Goal: Task Accomplishment & Management: Manage account settings

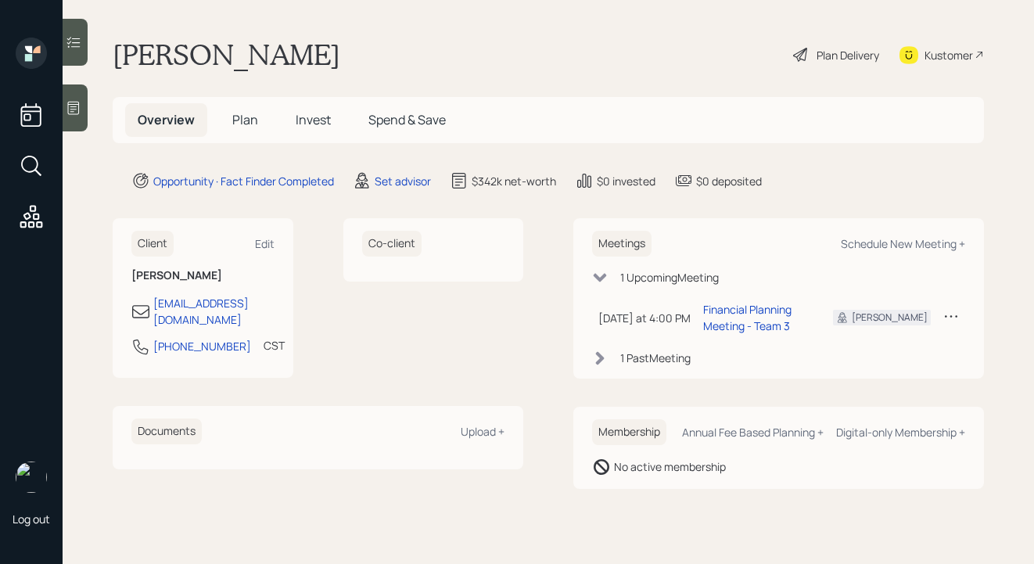
click at [851, 51] on div "Plan Delivery" at bounding box center [847, 55] width 63 height 16
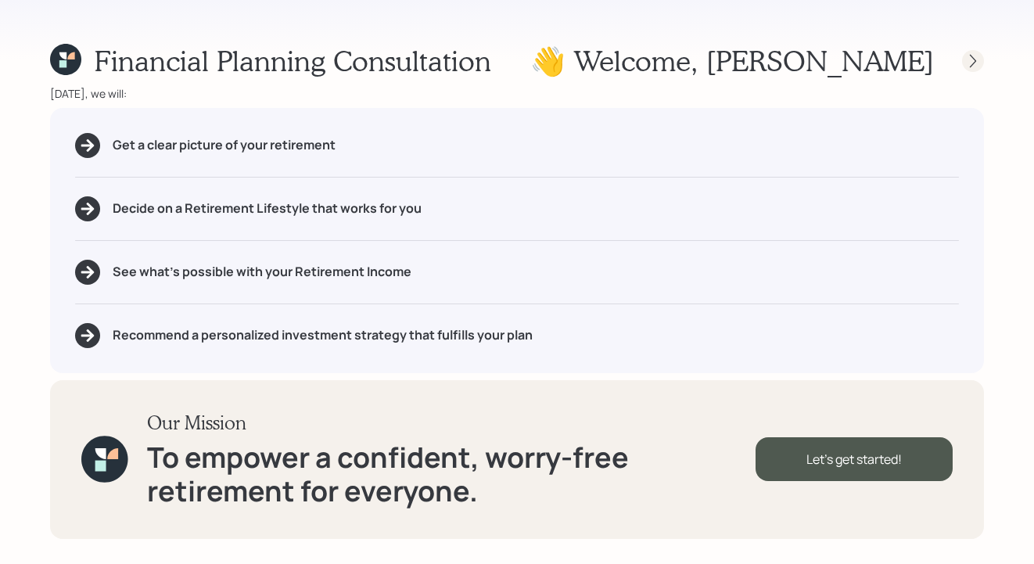
click at [975, 56] on icon at bounding box center [973, 61] width 16 height 16
click at [962, 53] on div at bounding box center [959, 61] width 50 height 22
click at [966, 59] on icon at bounding box center [973, 61] width 16 height 16
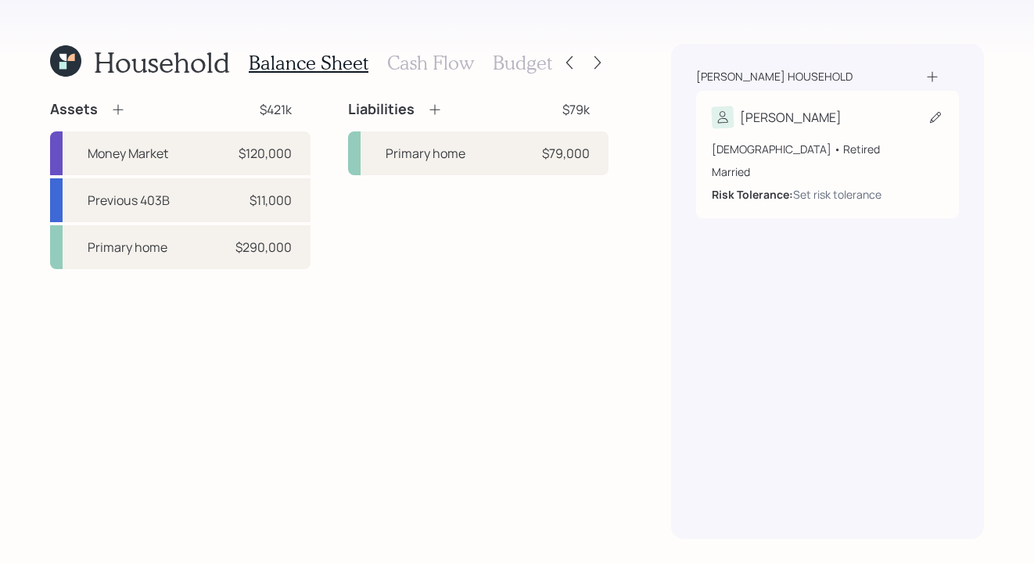
click at [851, 121] on div "[PERSON_NAME]" at bounding box center [826, 117] width 231 height 22
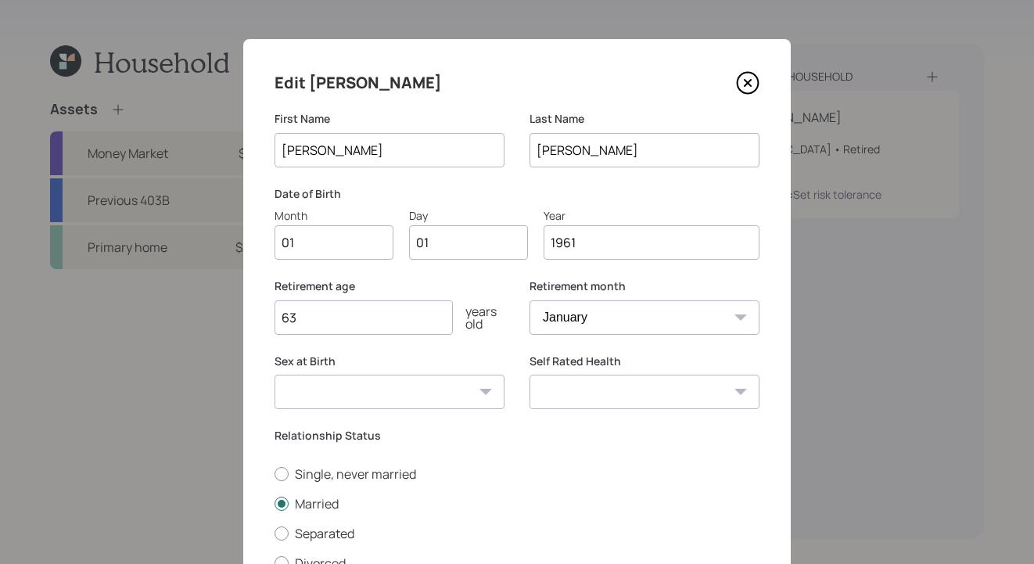
click at [751, 83] on icon at bounding box center [747, 83] width 21 height 21
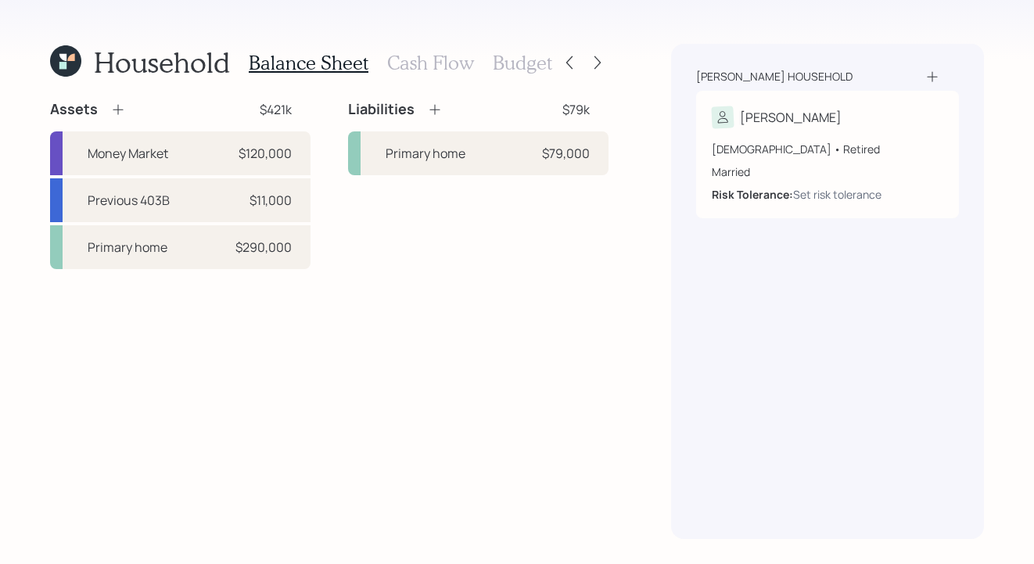
click at [414, 60] on h3 "Cash Flow" at bounding box center [430, 63] width 87 height 23
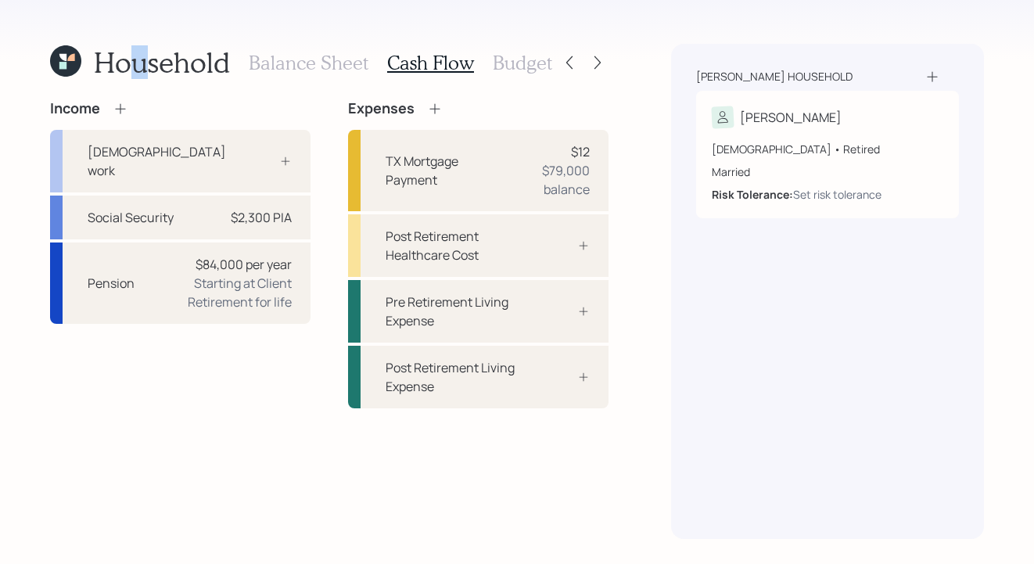
drag, startPoint x: 138, startPoint y: 57, endPoint x: 118, endPoint y: 70, distance: 23.6
click at [131, 61] on h1 "Household" at bounding box center [162, 62] width 136 height 34
drag, startPoint x: 784, startPoint y: 453, endPoint x: 754, endPoint y: 445, distance: 31.7
click at [783, 453] on div "Williams household Derwin 64 years old • Retired Married Risk Tolerance: Set ri…" at bounding box center [827, 291] width 313 height 495
click at [76, 66] on icon at bounding box center [65, 60] width 31 height 31
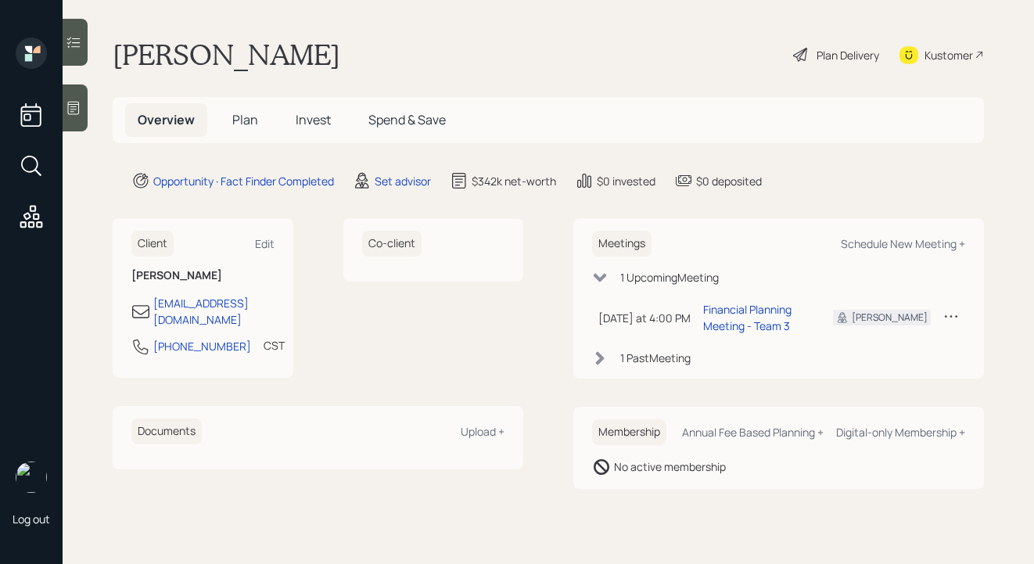
click at [73, 106] on icon at bounding box center [74, 108] width 16 height 16
click at [390, 173] on div "Set advisor" at bounding box center [403, 181] width 56 height 16
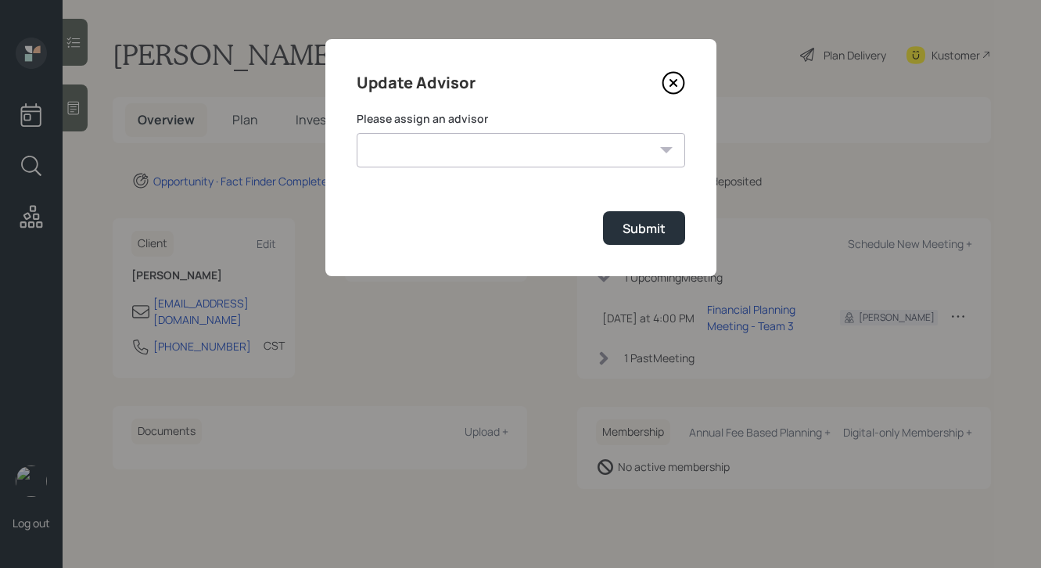
click at [536, 133] on select "Jonah Coleman Tyler End James DiStasi Treva Nostdahl Eric Schwartz Aleksandra S…" at bounding box center [521, 150] width 328 height 34
select select "b1d8ea90-abcc-42aa-86cc-4f33a132aacc"
click at [357, 133] on select "Jonah Coleman Tyler End James DiStasi Treva Nostdahl Eric Schwartz Aleksandra S…" at bounding box center [521, 150] width 328 height 34
drag, startPoint x: 640, startPoint y: 229, endPoint x: 643, endPoint y: 221, distance: 8.2
click at [641, 228] on div "Submit" at bounding box center [643, 228] width 43 height 17
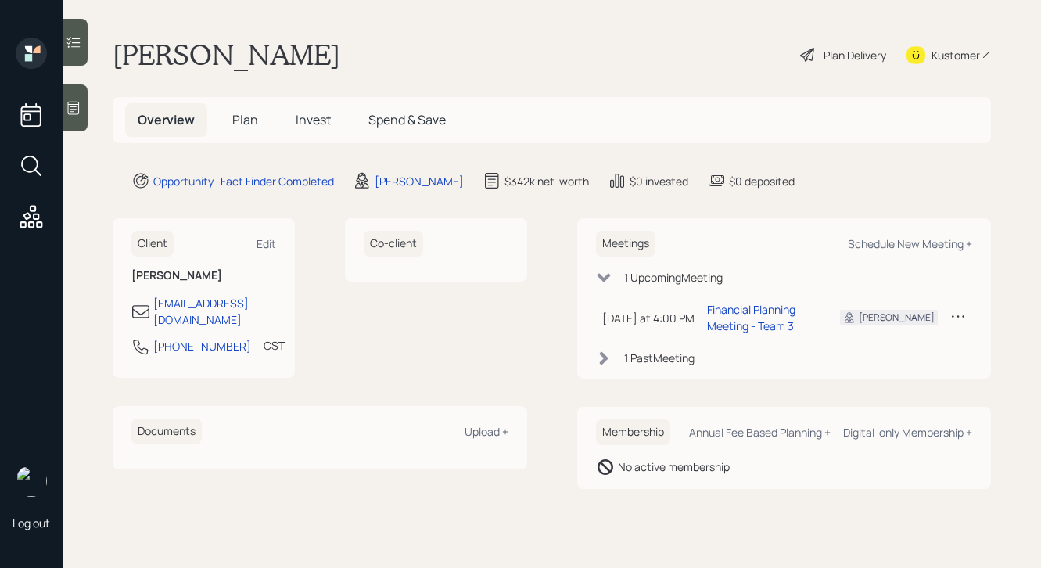
click at [849, 56] on div "Plan Delivery" at bounding box center [854, 55] width 63 height 16
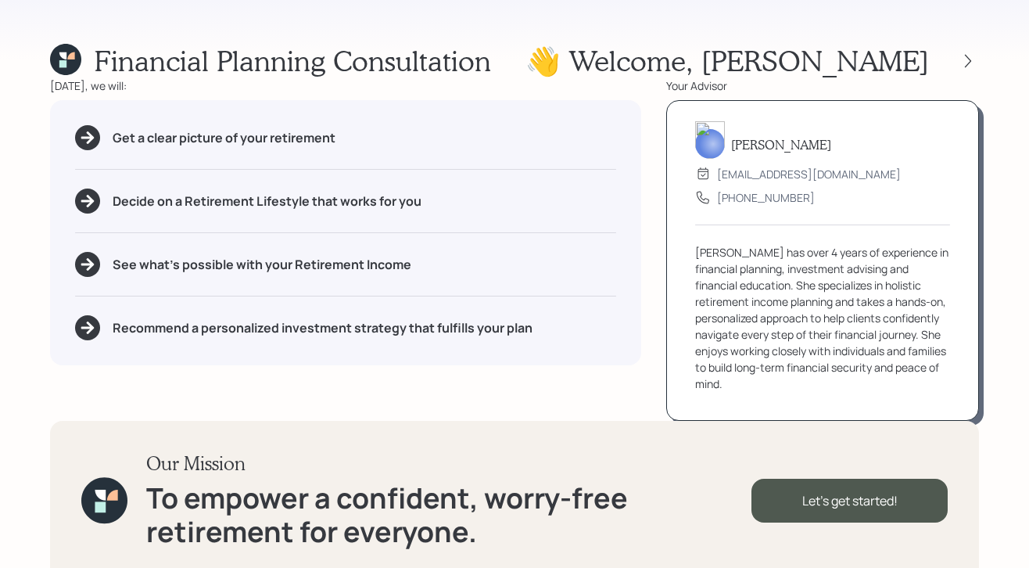
click at [957, 50] on div at bounding box center [968, 61] width 22 height 22
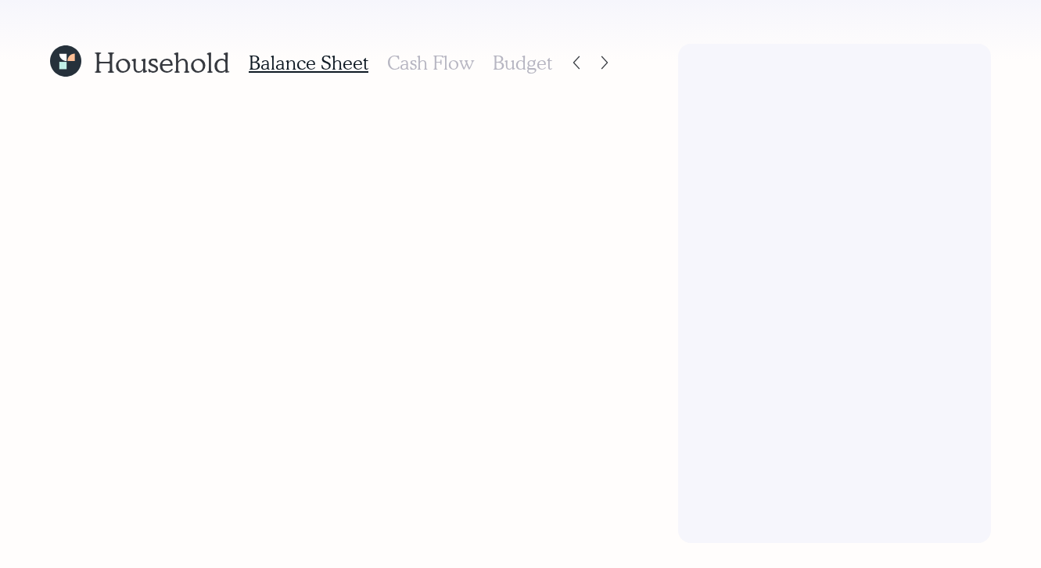
click at [972, 56] on div at bounding box center [834, 293] width 313 height 499
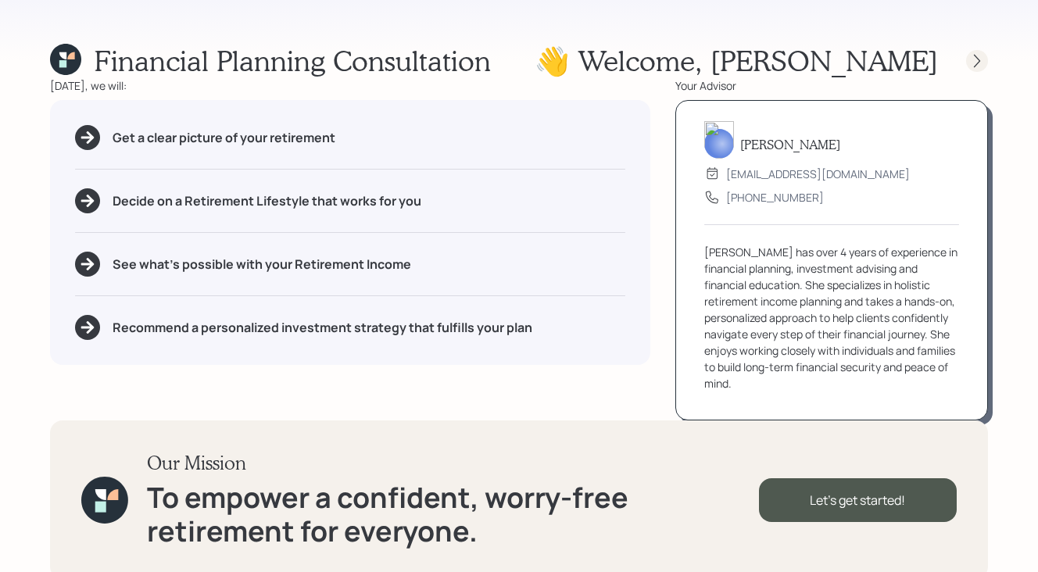
click at [980, 63] on icon at bounding box center [978, 61] width 16 height 16
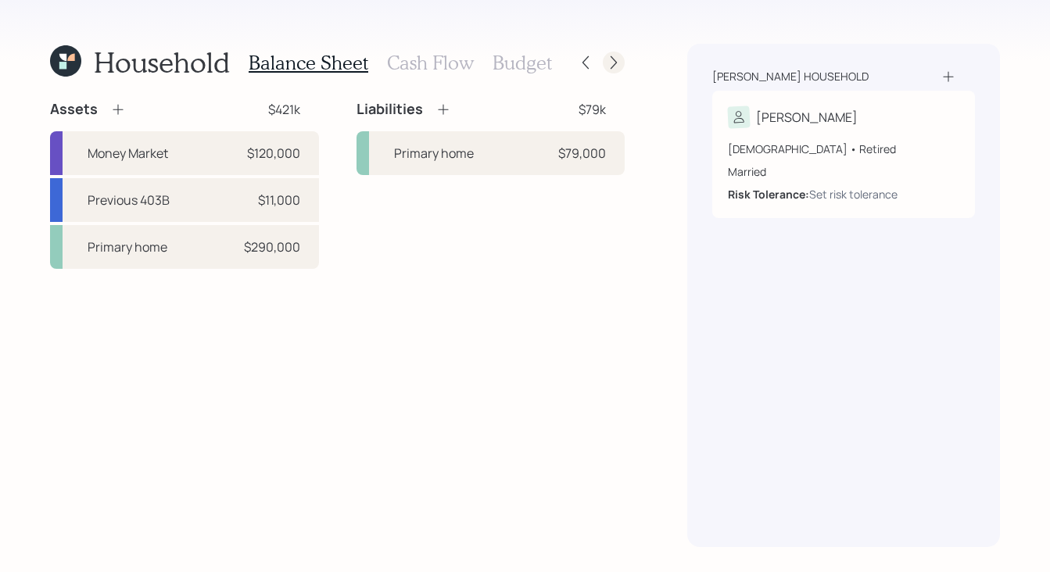
click at [608, 59] on icon at bounding box center [614, 63] width 16 height 16
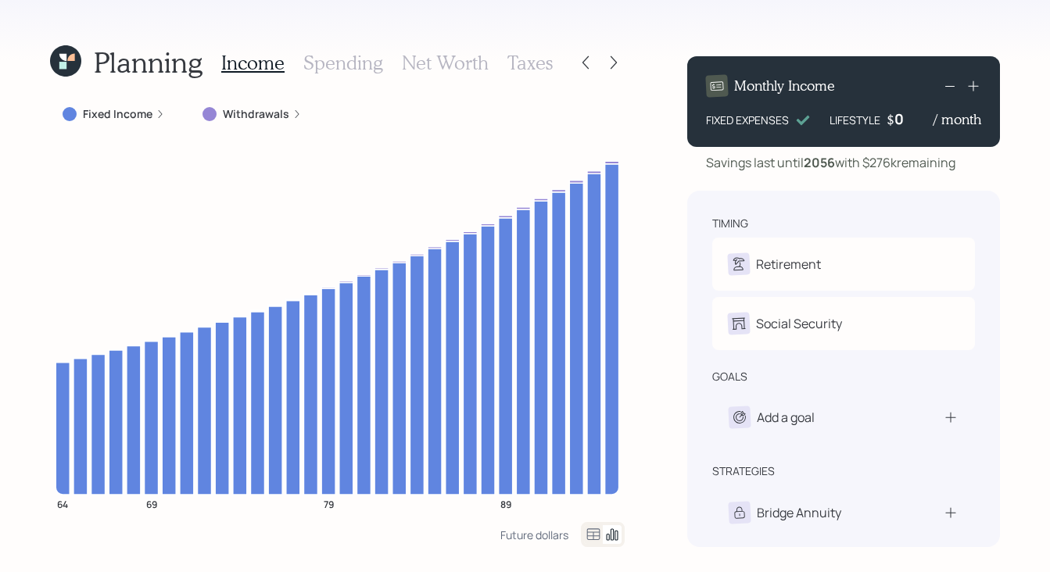
click at [598, 73] on div at bounding box center [600, 63] width 50 height 22
click at [585, 70] on div at bounding box center [586, 63] width 22 height 22
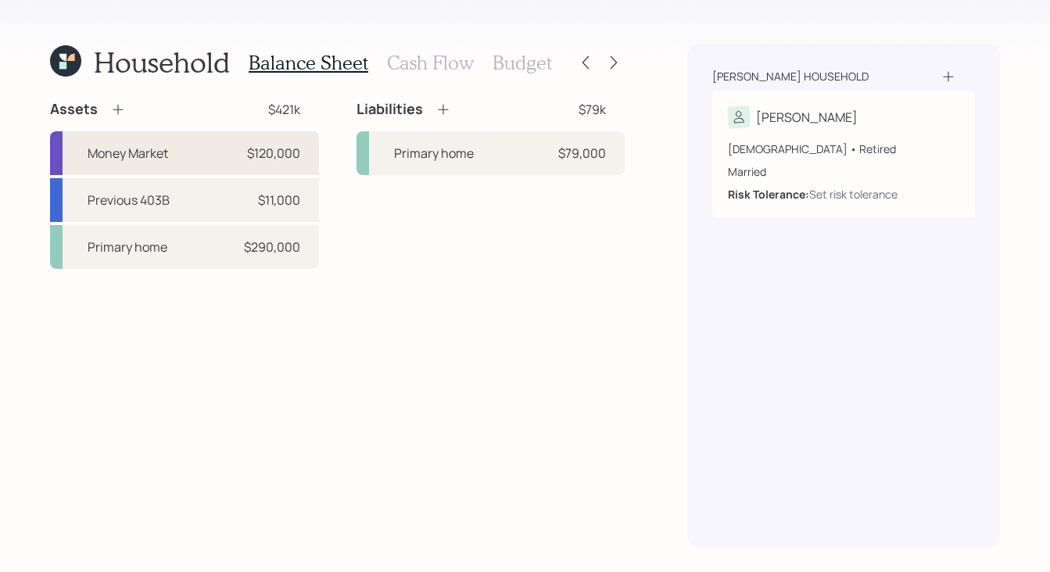
click at [240, 144] on div "Money Market $120,000" at bounding box center [184, 153] width 269 height 44
select select "cash"
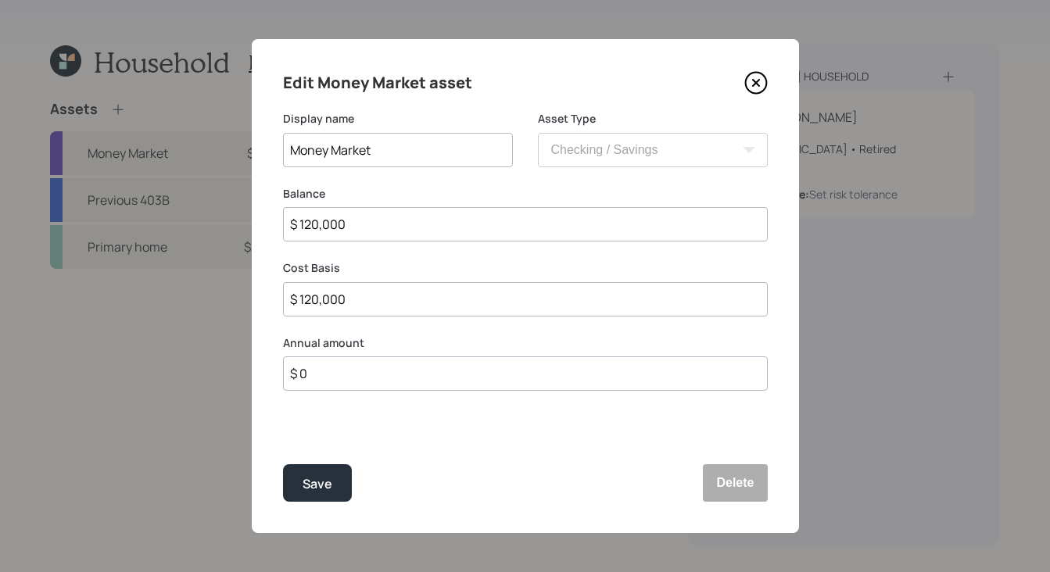
click at [762, 84] on icon at bounding box center [755, 82] width 23 height 23
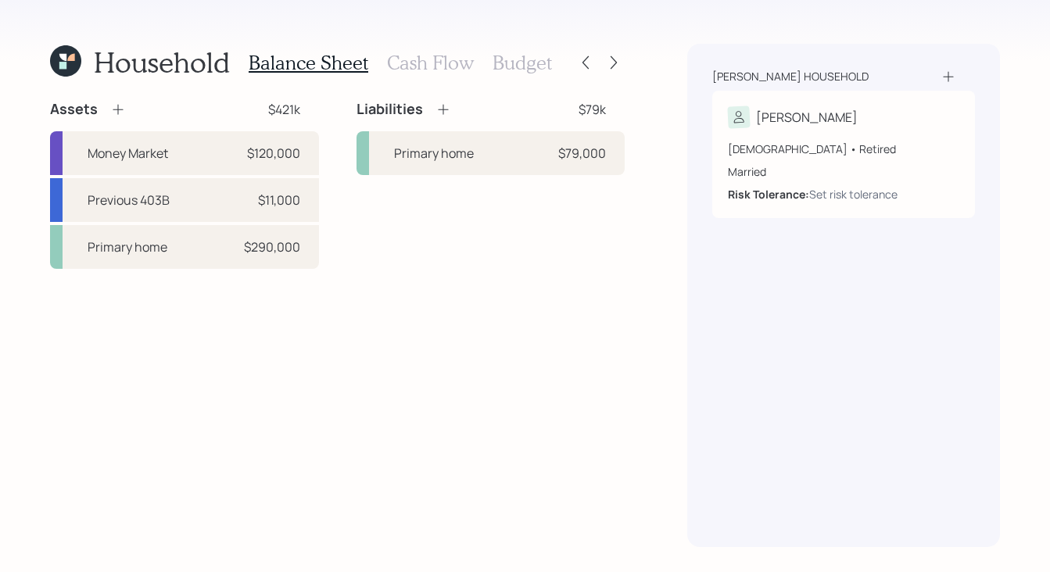
click at [89, 64] on div "Household" at bounding box center [140, 62] width 180 height 34
click at [83, 64] on div "Household" at bounding box center [140, 62] width 180 height 34
click at [76, 64] on icon at bounding box center [65, 60] width 31 height 31
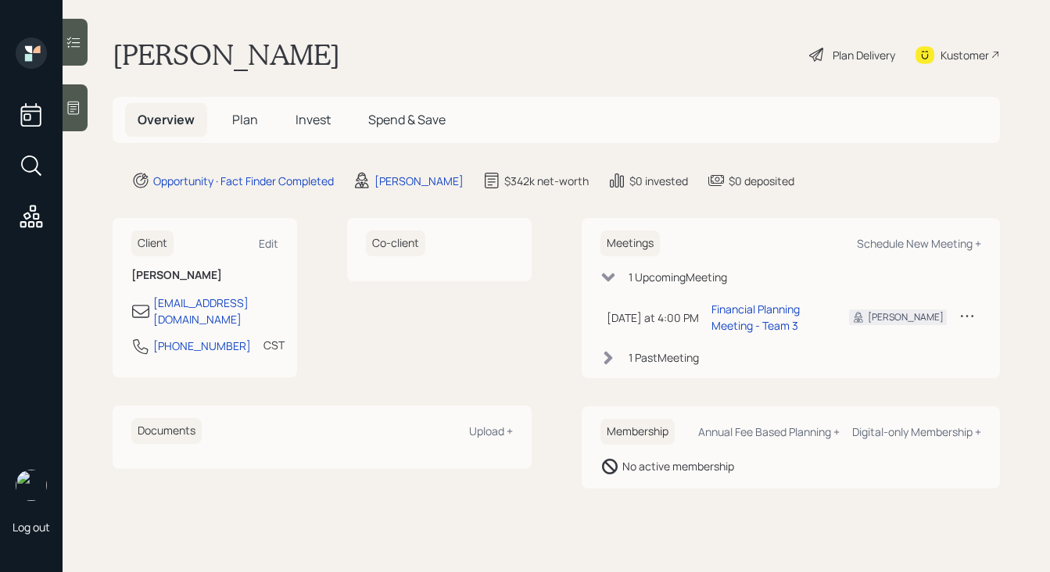
click at [826, 53] on div "Plan Delivery" at bounding box center [852, 55] width 89 height 34
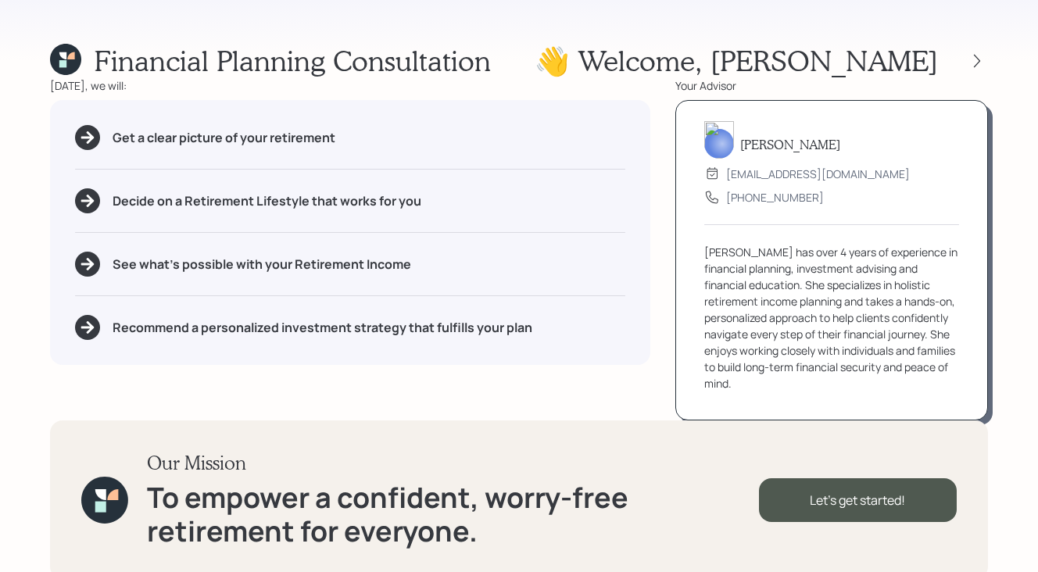
click at [561, 60] on div "Financial Planning Consultation 👋 Welcome , Derwin" at bounding box center [519, 61] width 938 height 34
click at [627, 74] on div "Financial Planning Consultation 👋 Welcome , Derwin" at bounding box center [519, 61] width 938 height 34
click at [676, 186] on div "Aleksandra Szegda advisor@retirable.com (833) 222-1807 Aleksandra Szegda has ov…" at bounding box center [832, 260] width 313 height 321
click at [73, 62] on icon at bounding box center [65, 59] width 31 height 31
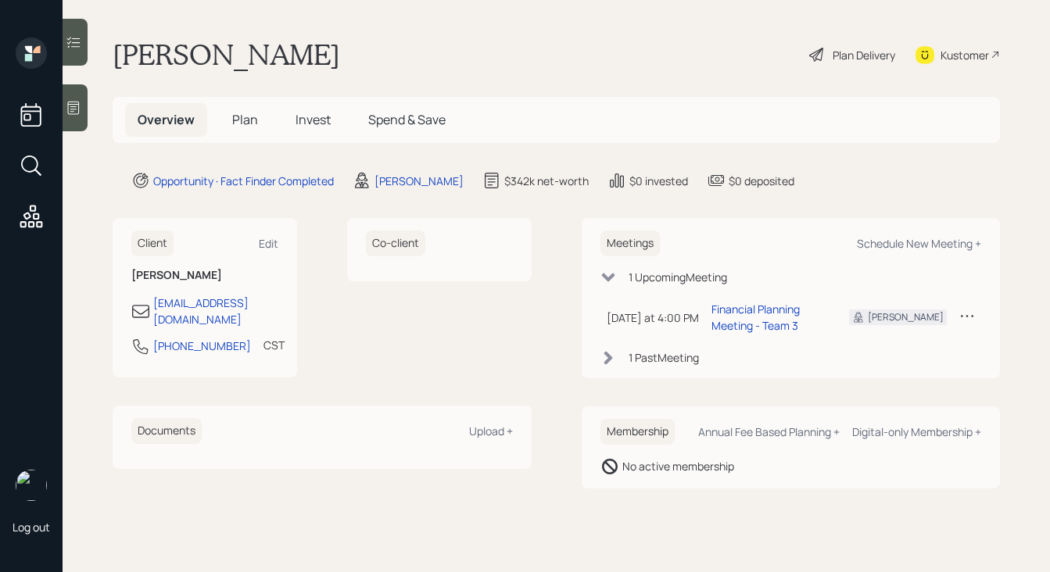
click at [434, 191] on main "Derwin Williams Plan Delivery Kustomer Overview Plan Invest Spend & Save Opport…" at bounding box center [556, 286] width 987 height 572
click at [435, 187] on div "[PERSON_NAME]" at bounding box center [419, 181] width 89 height 16
select select "b1d8ea90-abcc-42aa-86cc-4f33a132aacc"
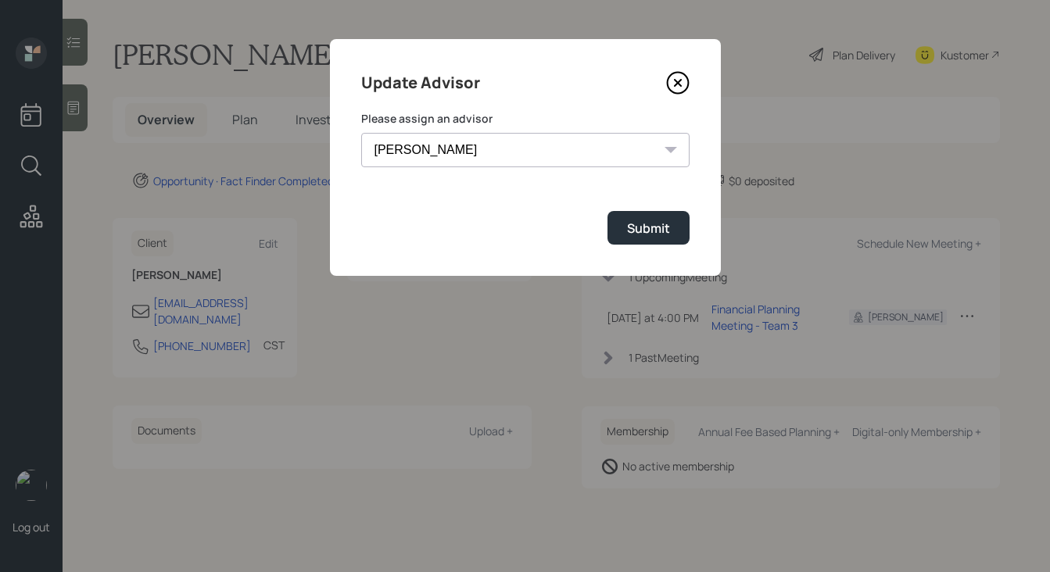
click at [563, 153] on select "Jonah Coleman Tyler End James DiStasi Treva Nostdahl Eric Schwartz Aleksandra S…" at bounding box center [525, 150] width 328 height 34
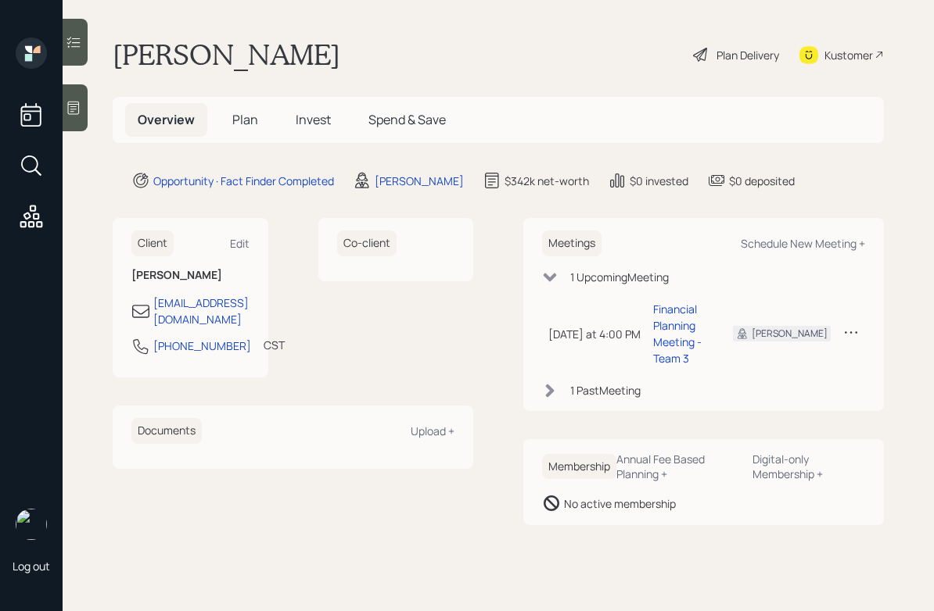
click at [72, 107] on icon at bounding box center [74, 108] width 16 height 16
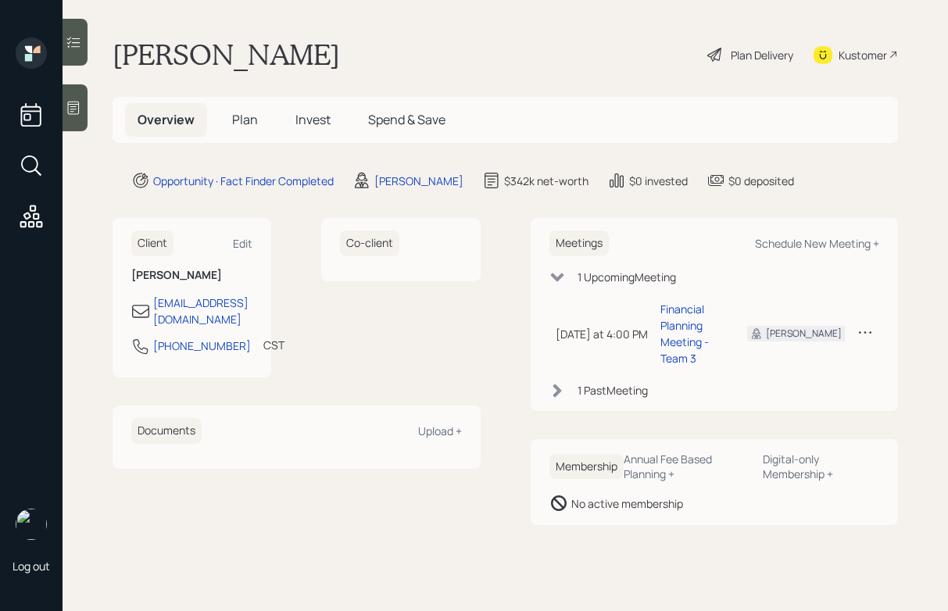
click at [238, 121] on span "Plan" at bounding box center [245, 119] width 26 height 17
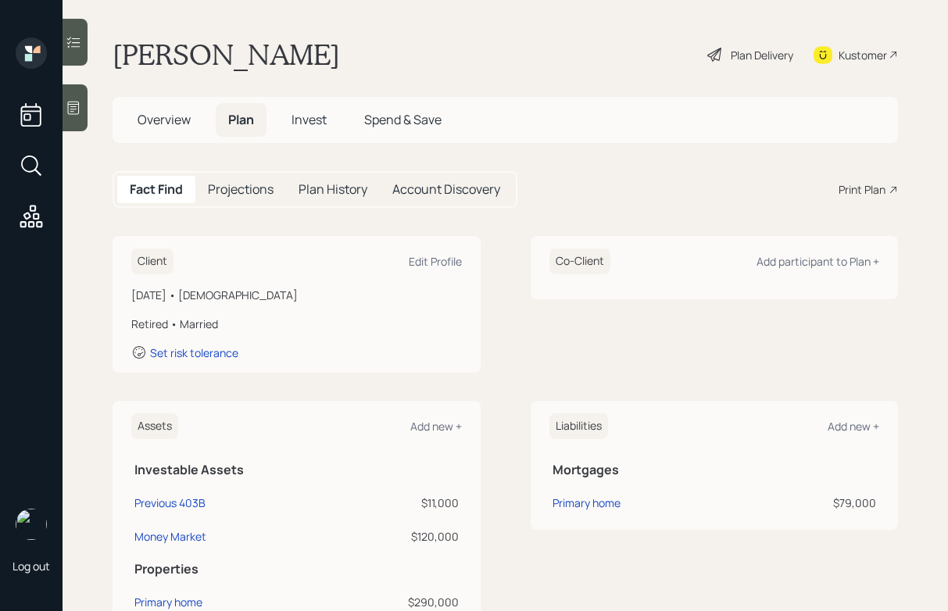
click at [173, 131] on h5 "Overview" at bounding box center [164, 120] width 78 height 34
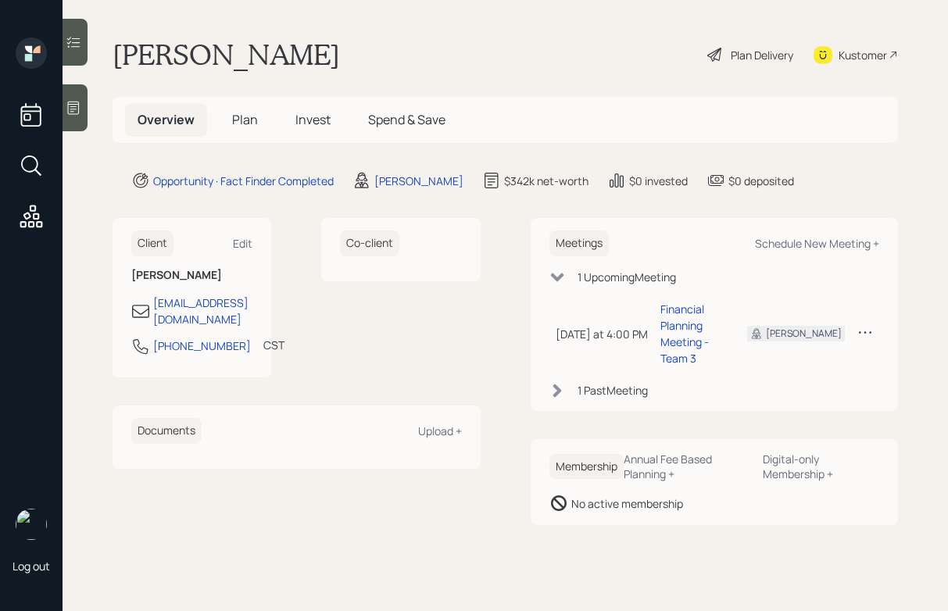
click at [358, 179] on icon at bounding box center [362, 181] width 14 height 16
click at [868, 324] on icon at bounding box center [866, 332] width 16 height 16
